Goal: Information Seeking & Learning: Check status

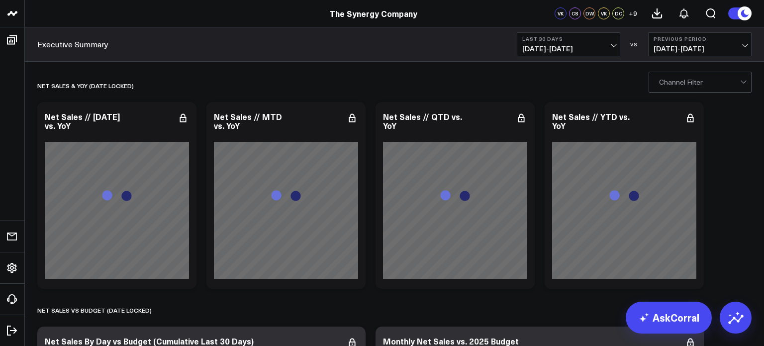
click at [582, 45] on span "[DATE] - [DATE]" at bounding box center [568, 49] width 93 height 8
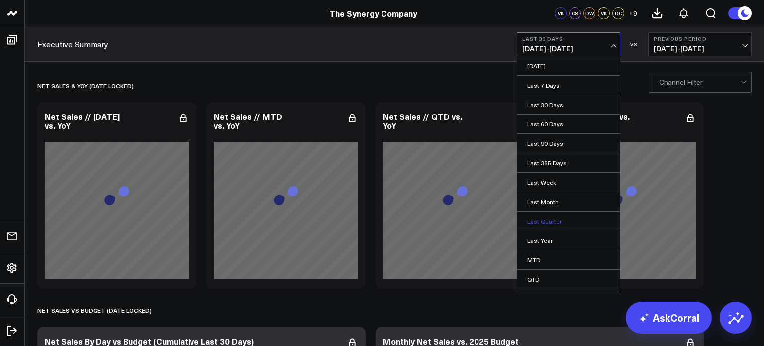
scroll to position [34, 0]
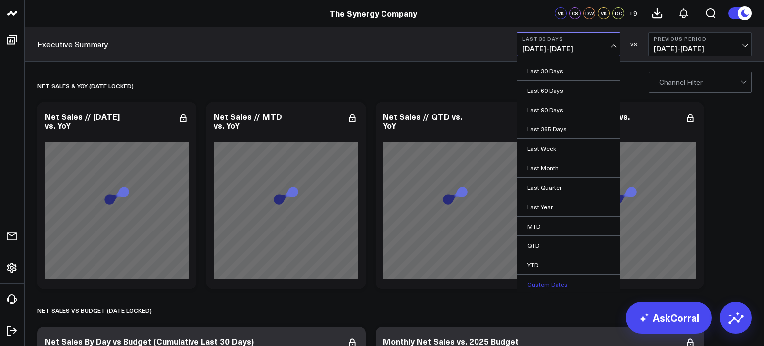
click at [544, 277] on link "Custom Dates" at bounding box center [568, 284] width 102 height 19
select select "7"
select select "2025"
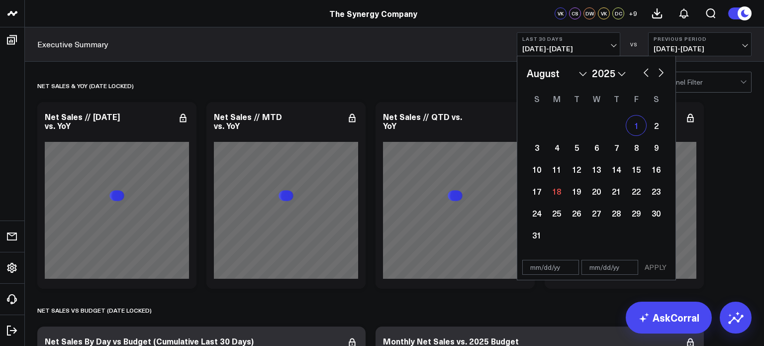
click at [639, 122] on div "1" at bounding box center [636, 125] width 20 height 20
type input "[DATE]"
select select "7"
select select "2025"
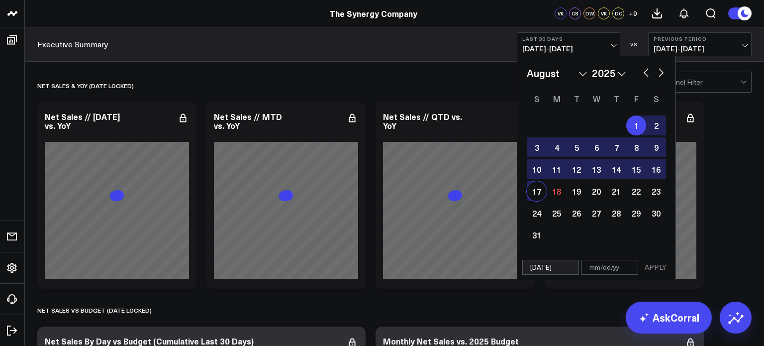
click at [539, 189] on div "17" at bounding box center [537, 191] width 20 height 20
type input "[DATE]"
select select "7"
select select "2025"
click at [644, 266] on button "APPLY" at bounding box center [656, 267] width 30 height 15
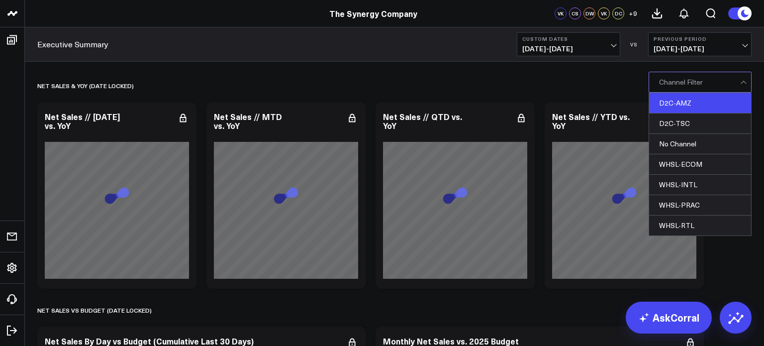
click at [672, 98] on div "D2C-AMZ" at bounding box center [700, 103] width 102 height 20
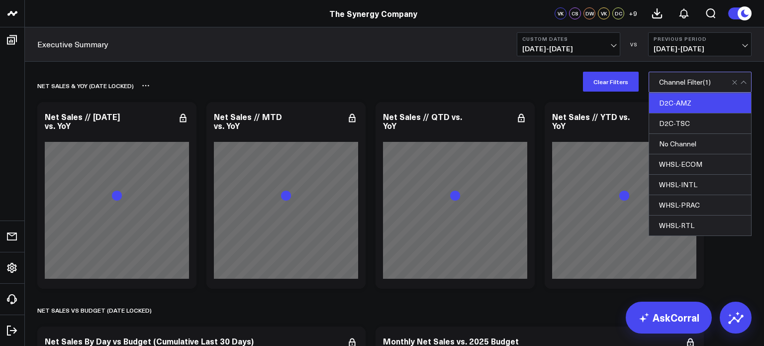
click at [560, 92] on div "net sales & yoy (date locked)" at bounding box center [337, 85] width 600 height 23
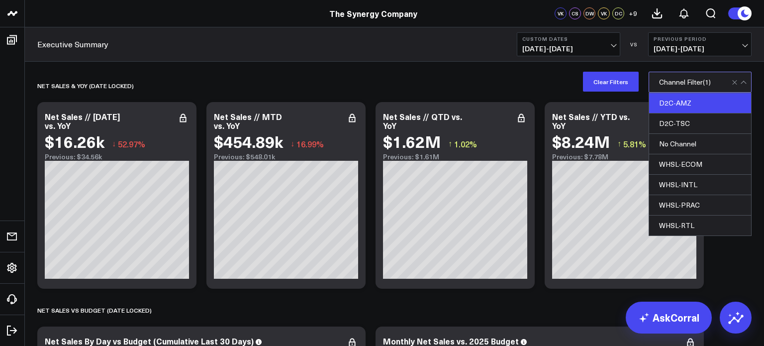
click at [689, 100] on div "D2C-AMZ" at bounding box center [700, 103] width 102 height 20
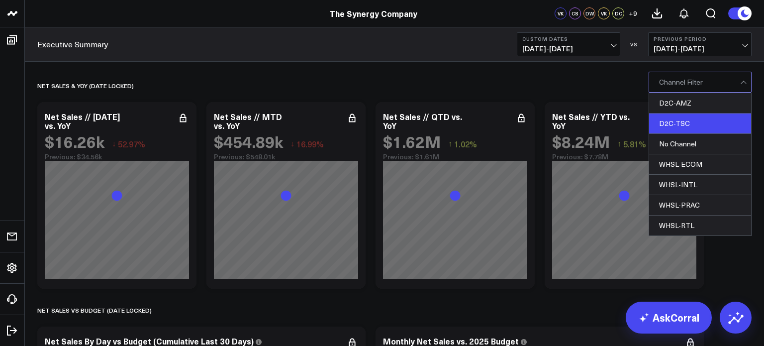
click at [684, 116] on div "D2C-TSC" at bounding box center [700, 123] width 102 height 20
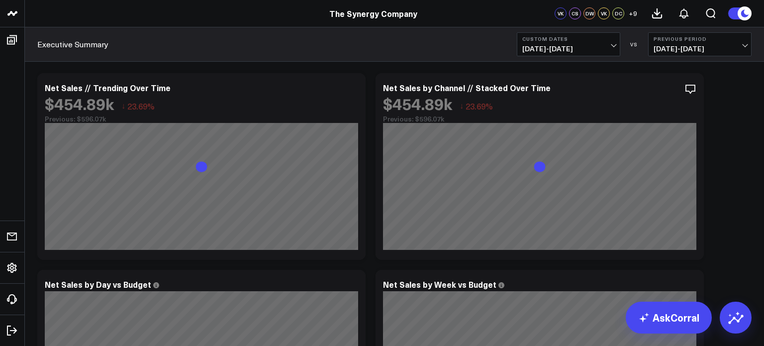
scroll to position [674, 0]
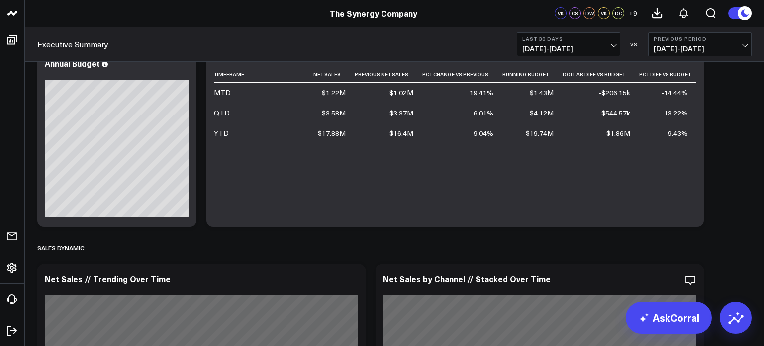
scroll to position [674, 0]
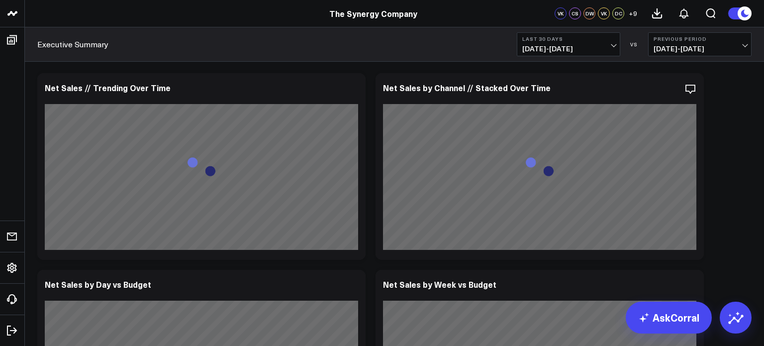
click at [594, 49] on span "[DATE] - [DATE]" at bounding box center [568, 49] width 93 height 8
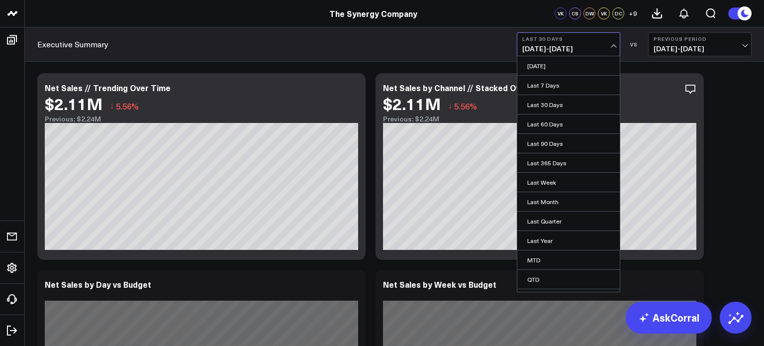
scroll to position [0, 0]
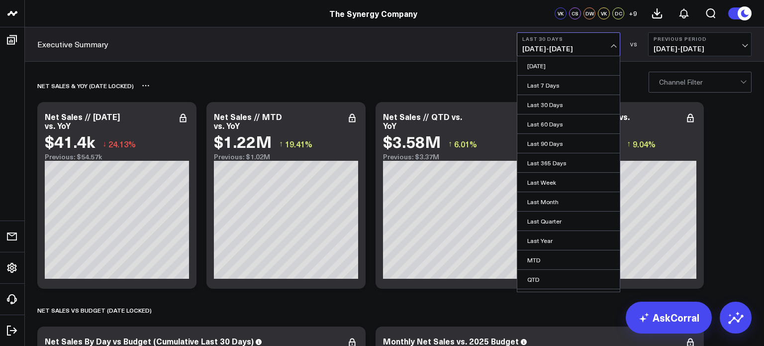
click at [692, 96] on div "net sales & yoy (date locked)" at bounding box center [394, 85] width 714 height 23
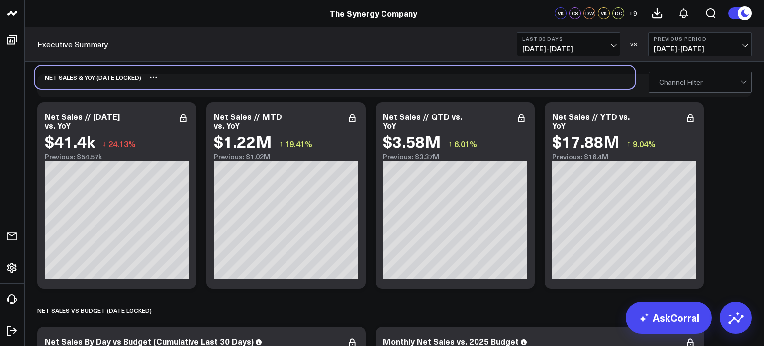
click at [690, 88] on div "net sales & yoy (date locked)" at bounding box center [392, 77] width 714 height 23
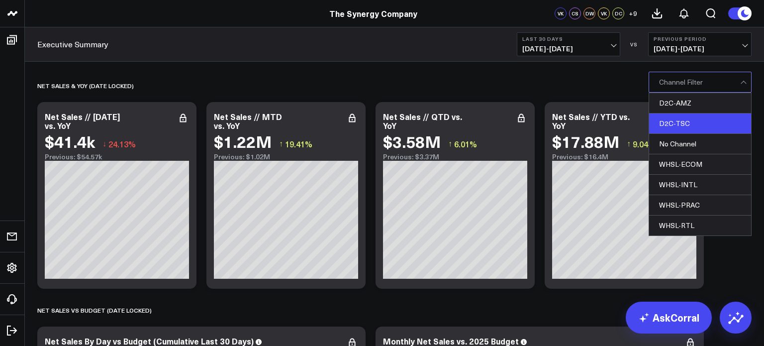
click at [686, 120] on div "D2C-TSC" at bounding box center [700, 123] width 102 height 20
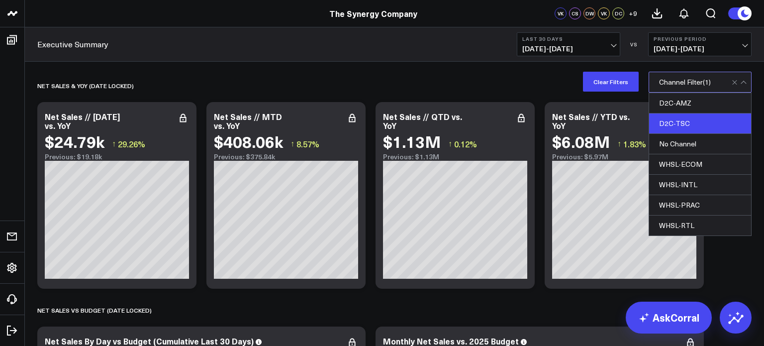
click at [677, 118] on div "D2C-TSC" at bounding box center [700, 123] width 102 height 20
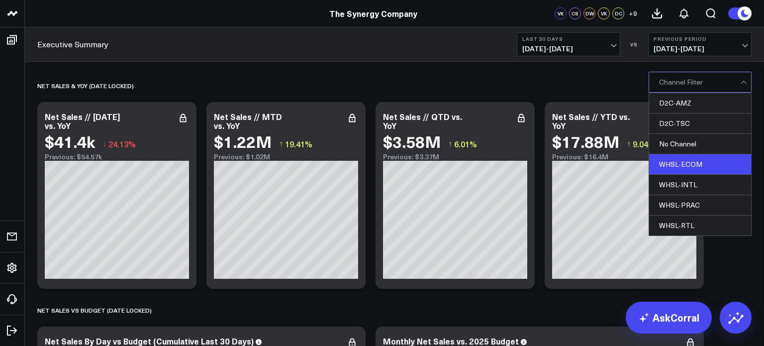
click at [678, 160] on div "WHSL-ECOM" at bounding box center [700, 164] width 102 height 20
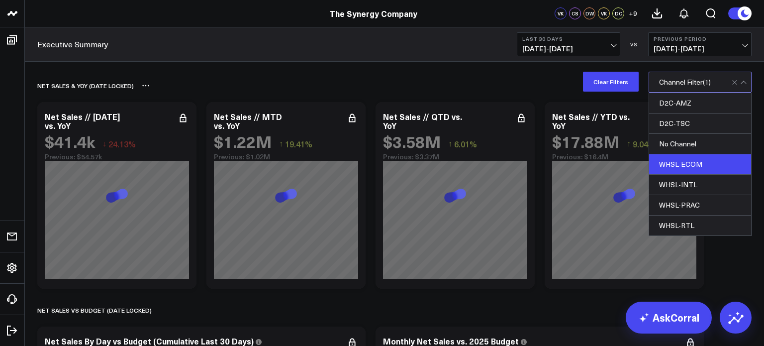
click at [557, 77] on div "net sales & yoy (date locked)" at bounding box center [337, 85] width 600 height 23
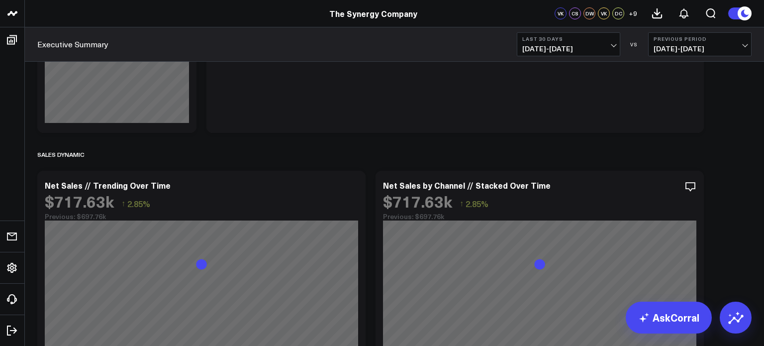
scroll to position [577, 0]
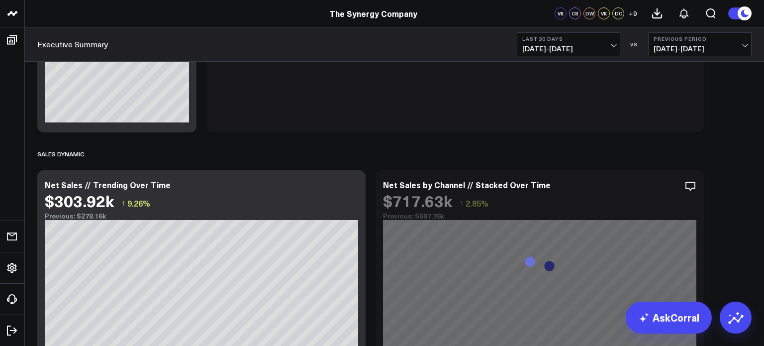
click at [557, 77] on div "Timeframe Net Sales Previous Net Sales Pct Change Vs Previous Running Budget Do…" at bounding box center [455, 47] width 483 height 150
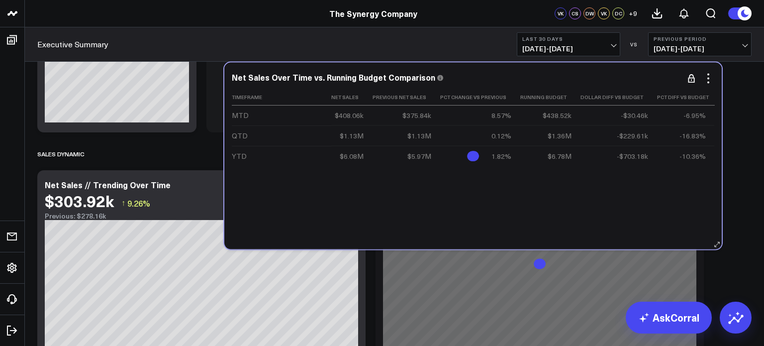
click at [575, 194] on div "Timeframe Net Sales Previous Net Sales Pct Change Vs Previous Running Budget Do…" at bounding box center [473, 164] width 483 height 150
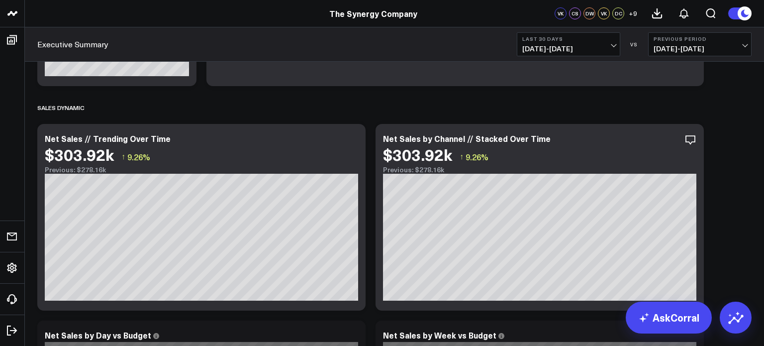
scroll to position [0, 0]
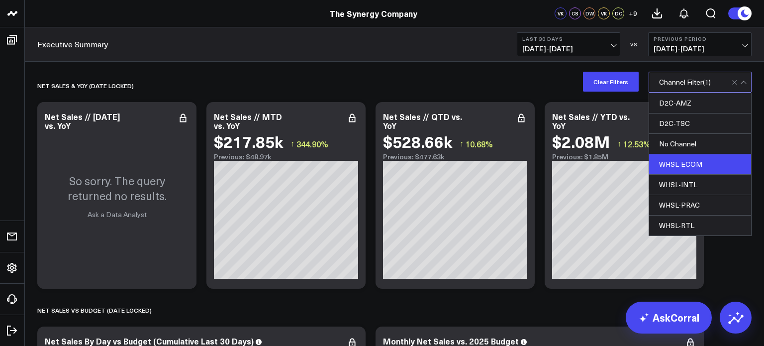
click at [686, 158] on div "WHSL-ECOM" at bounding box center [700, 164] width 102 height 20
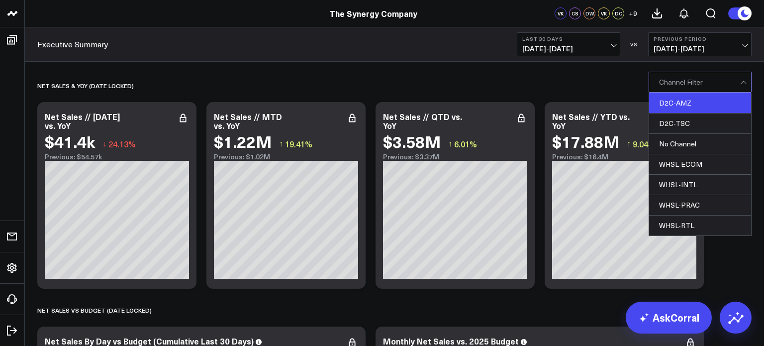
click at [684, 101] on div "D2C-AMZ" at bounding box center [700, 103] width 102 height 20
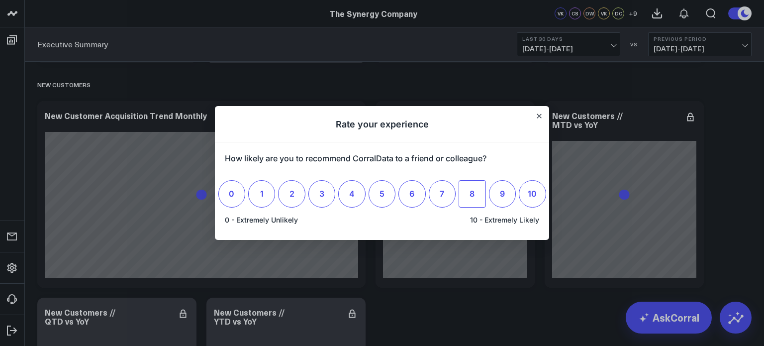
click at [470, 188] on label "8" at bounding box center [472, 193] width 27 height 27
click at [472, 194] on input "8" at bounding box center [472, 194] width 0 height 0
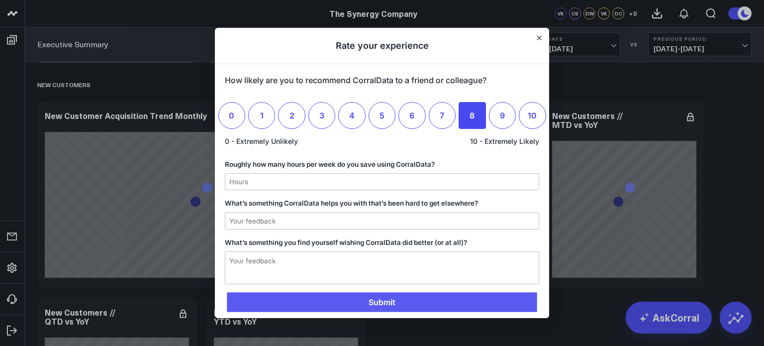
click at [398, 306] on span "Submit" at bounding box center [382, 302] width 310 height 20
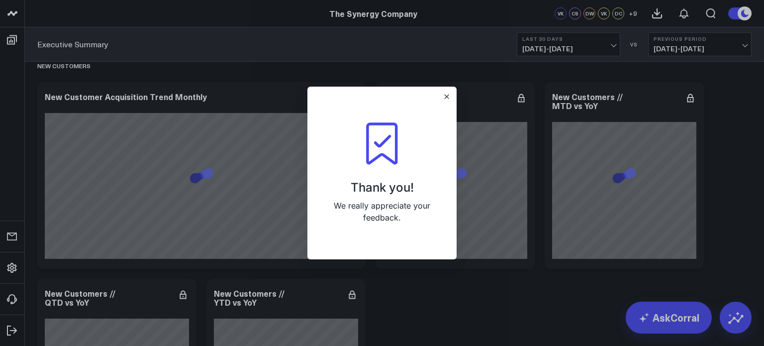
click at [398, 306] on div at bounding box center [382, 173] width 764 height 346
